Goal: Find specific page/section: Find specific page/section

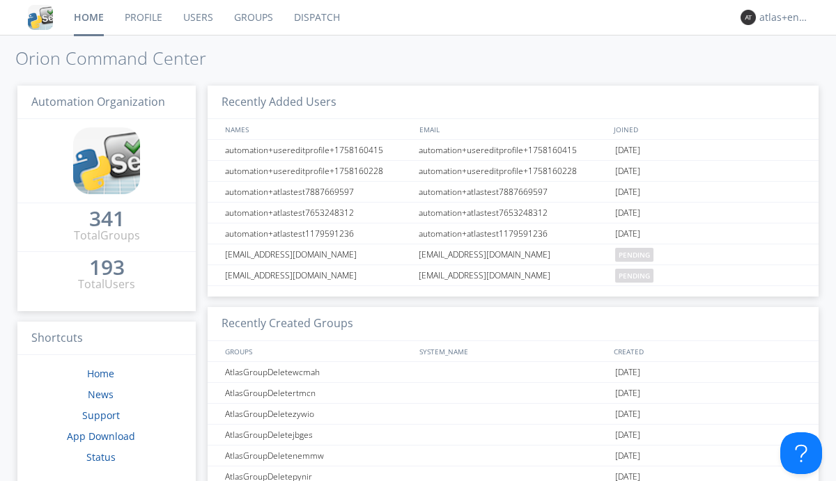
click at [316, 17] on link "Dispatch" at bounding box center [317, 17] width 67 height 35
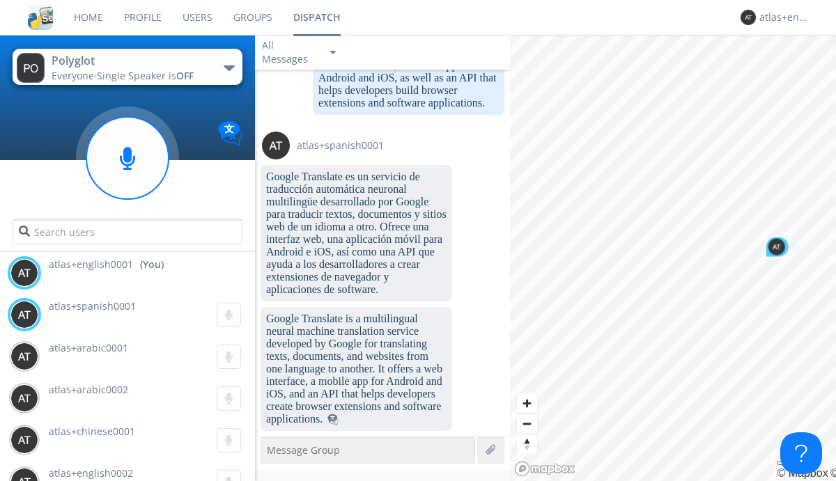
scroll to position [2370, 0]
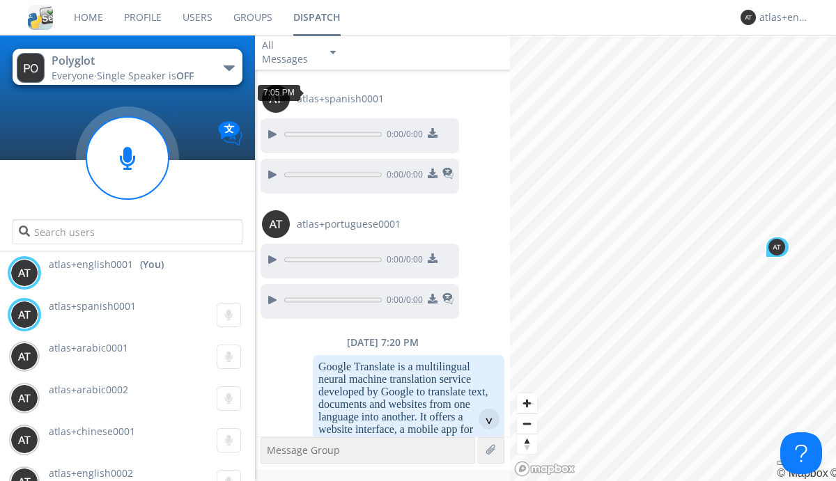
scroll to position [67, 0]
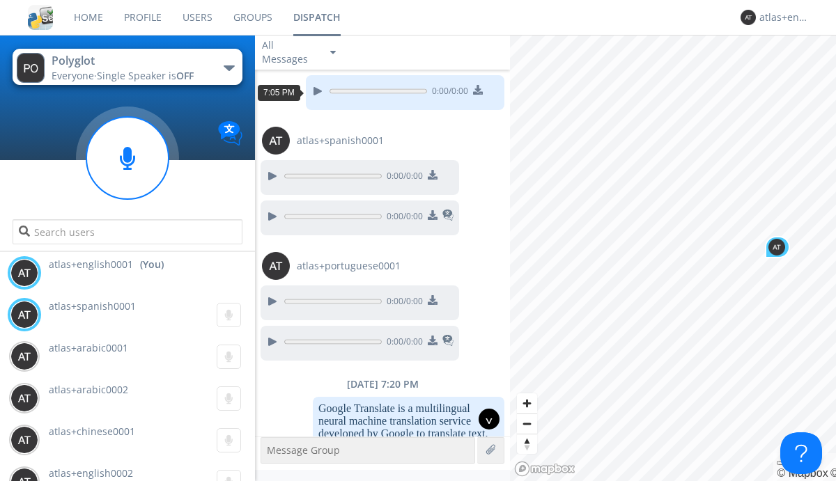
click at [484, 419] on div "^" at bounding box center [489, 419] width 21 height 21
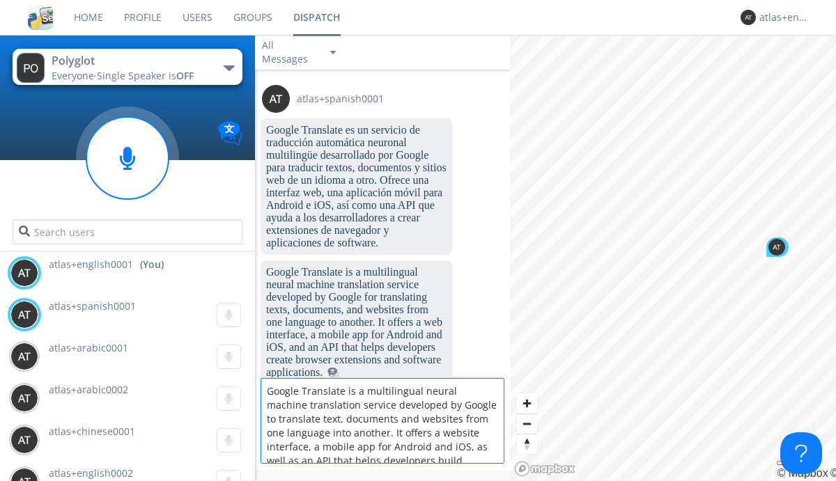
scroll to position [18, 0]
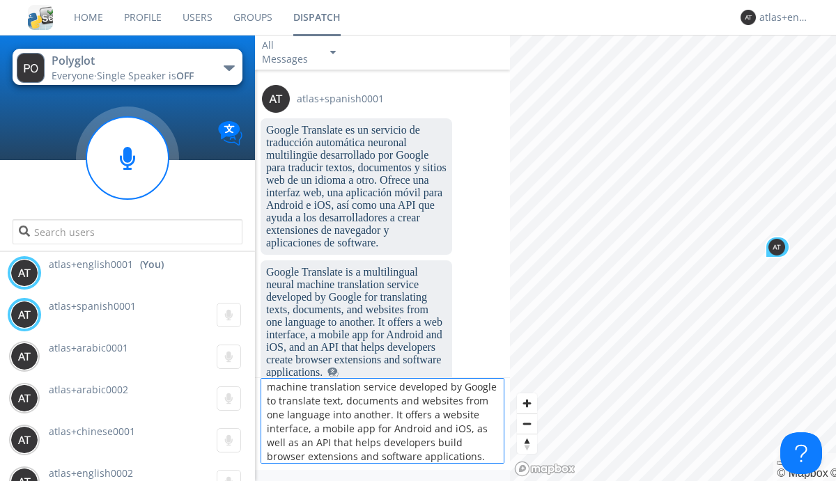
type textarea "Google Translate is a multilingual neural machine translation service developed…"
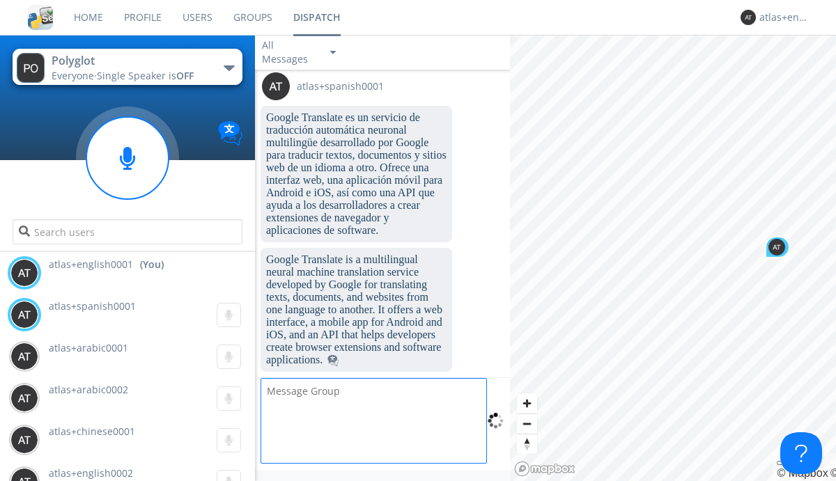
scroll to position [2370, 0]
